Goal: Information Seeking & Learning: Find specific page/section

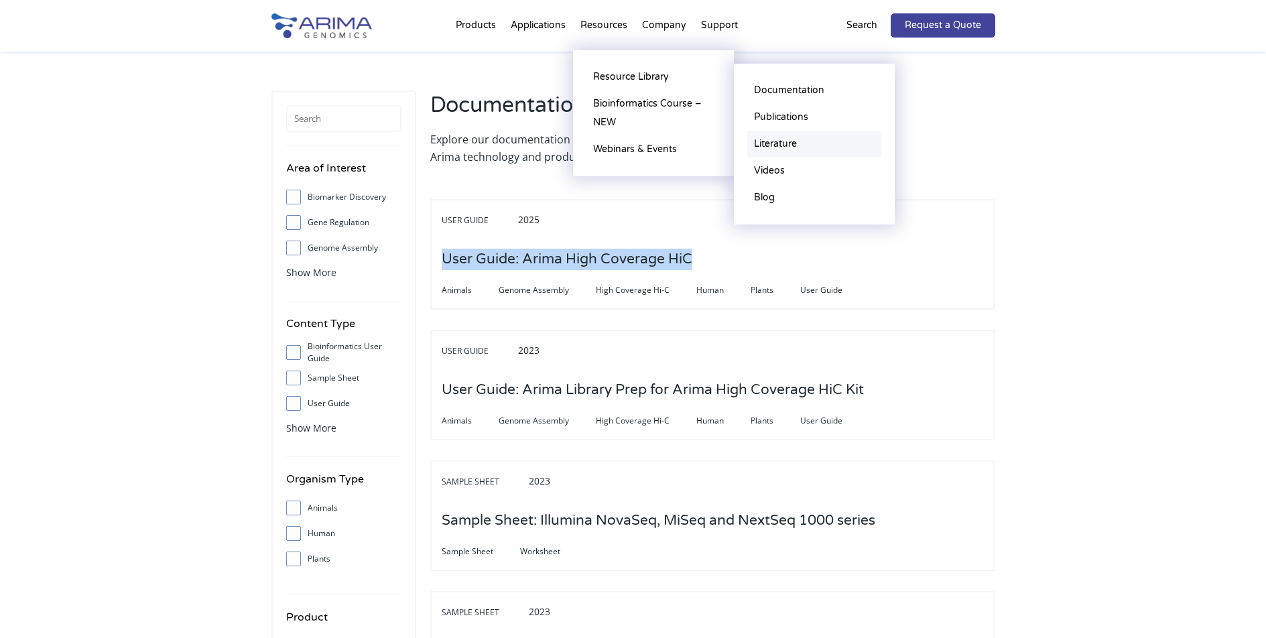
click at [785, 142] on link "Literature" at bounding box center [814, 144] width 134 height 27
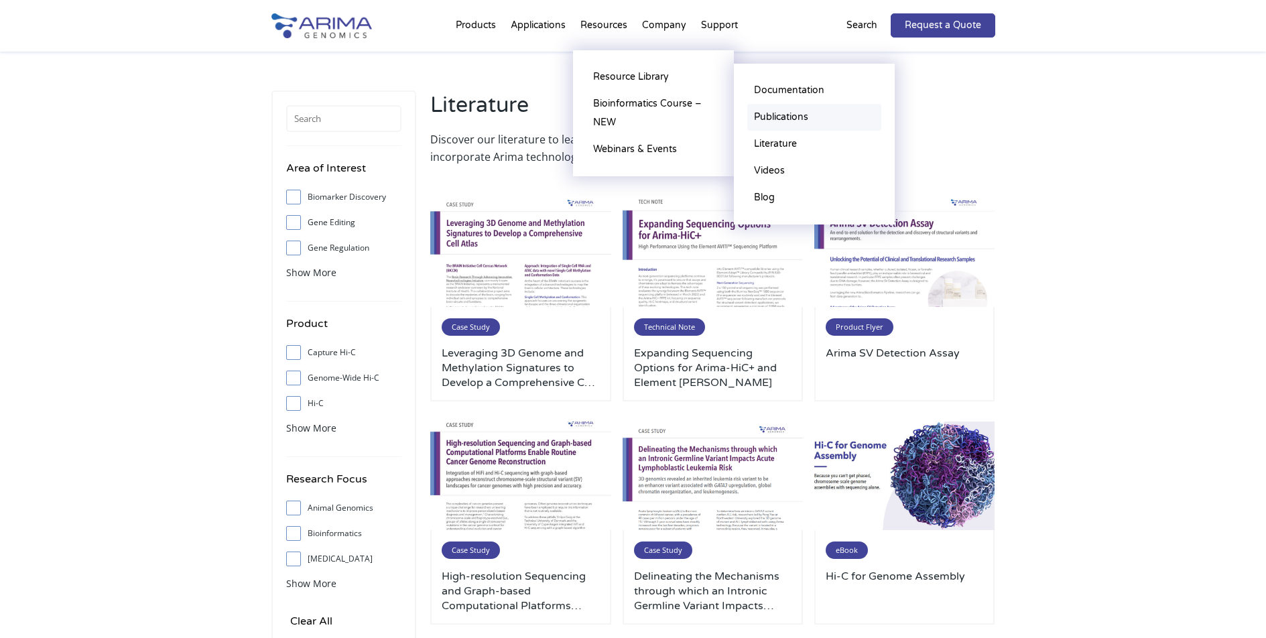
click at [791, 115] on link "Publications" at bounding box center [814, 117] width 134 height 27
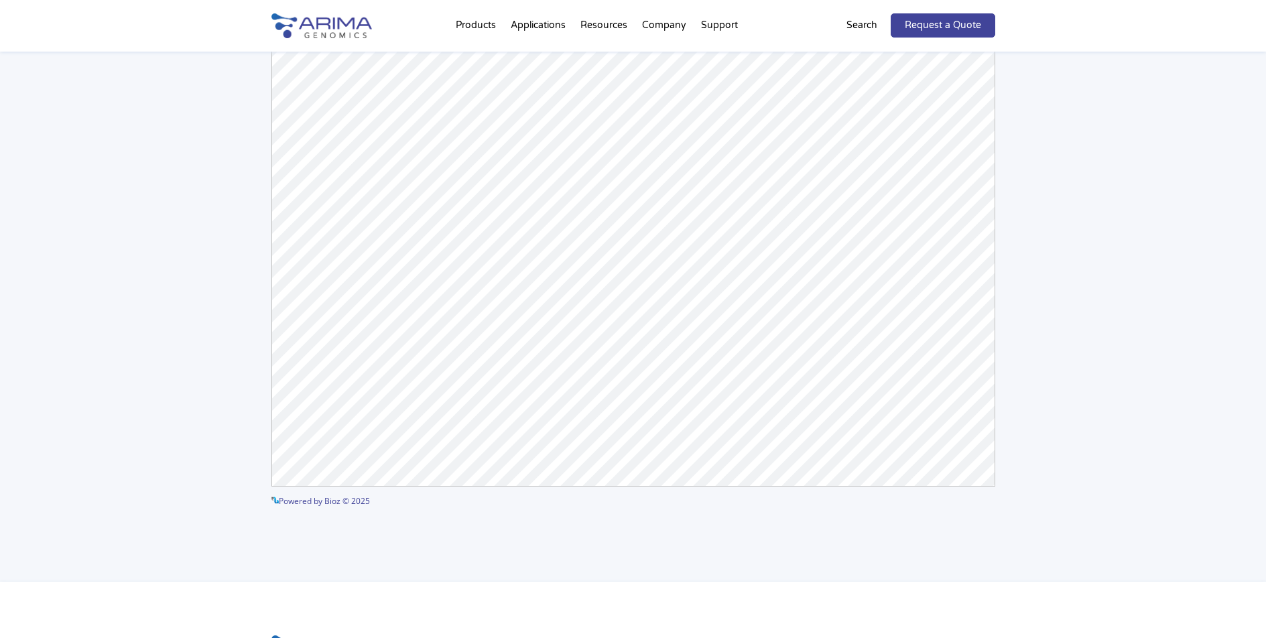
scroll to position [161, 0]
